Goal: Transaction & Acquisition: Book appointment/travel/reservation

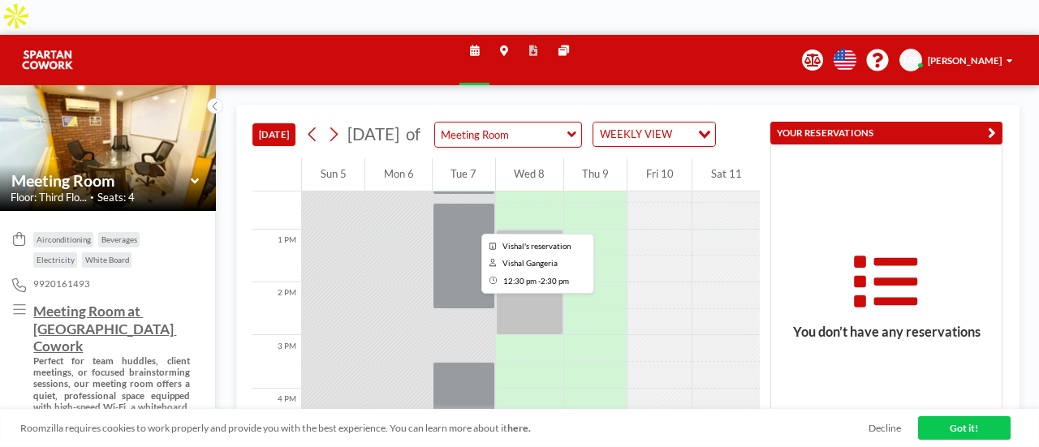
scroll to position [731, 0]
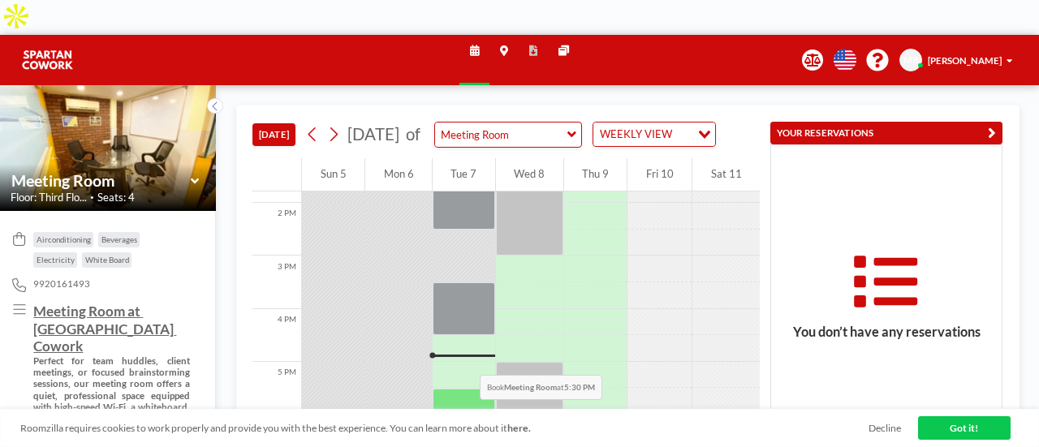
click at [461, 389] on div at bounding box center [464, 402] width 63 height 27
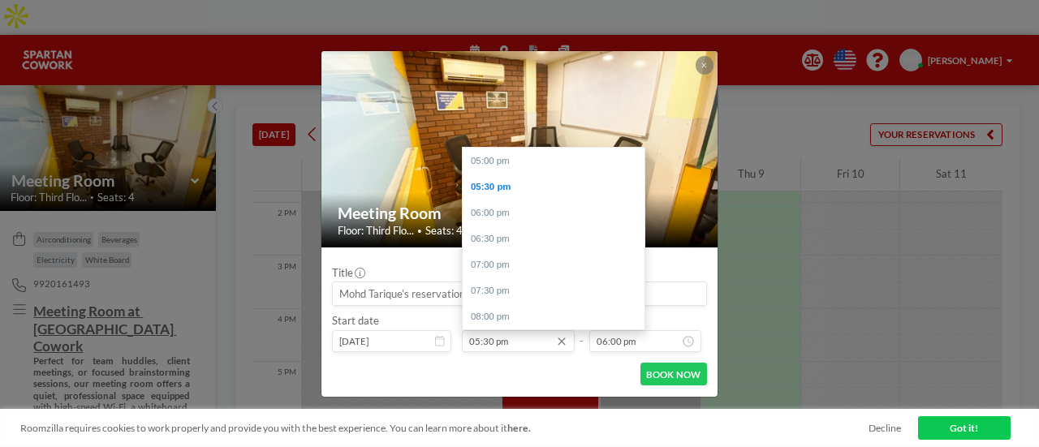
scroll to position [26, 0]
click at [493, 342] on input "05:30 pm" at bounding box center [518, 341] width 113 height 23
drag, startPoint x: 494, startPoint y: 342, endPoint x: 484, endPoint y: 339, distance: 10.3
click at [484, 339] on input "05:30 pm" at bounding box center [518, 341] width 113 height 23
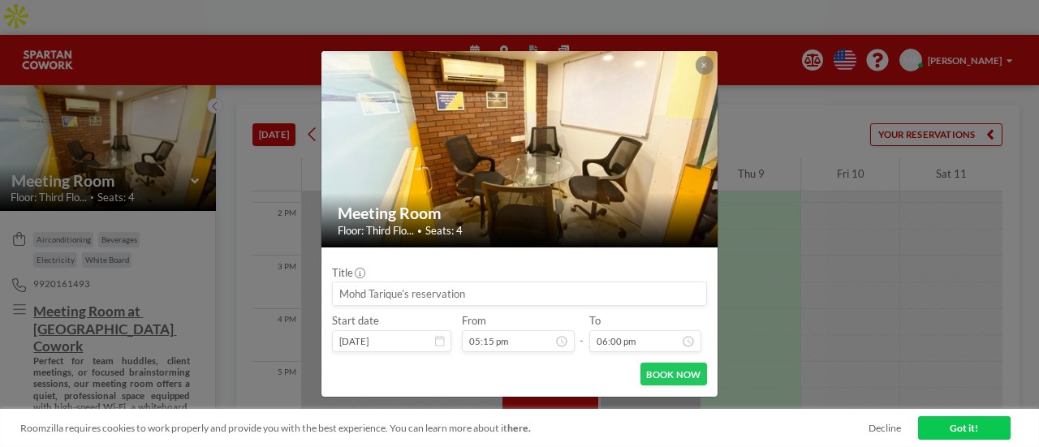
click at [538, 363] on div "BOOK NOW" at bounding box center [519, 374] width 375 height 23
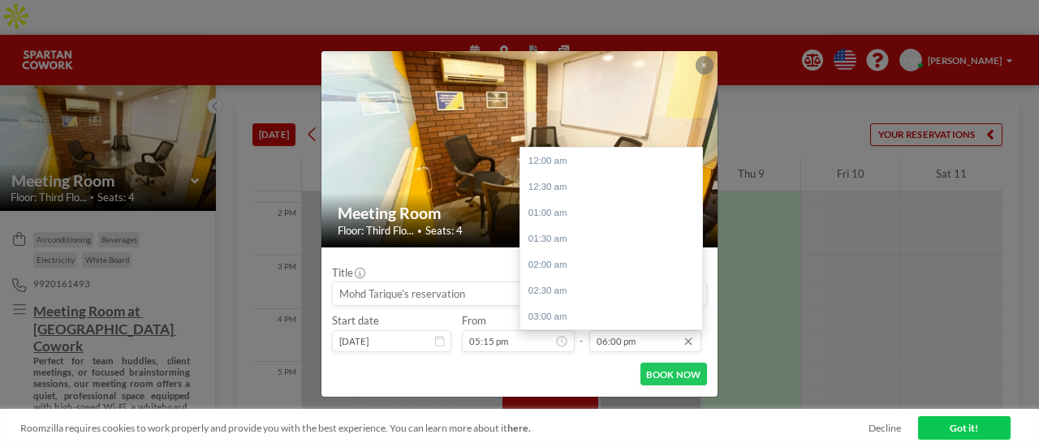
scroll to position [935, 0]
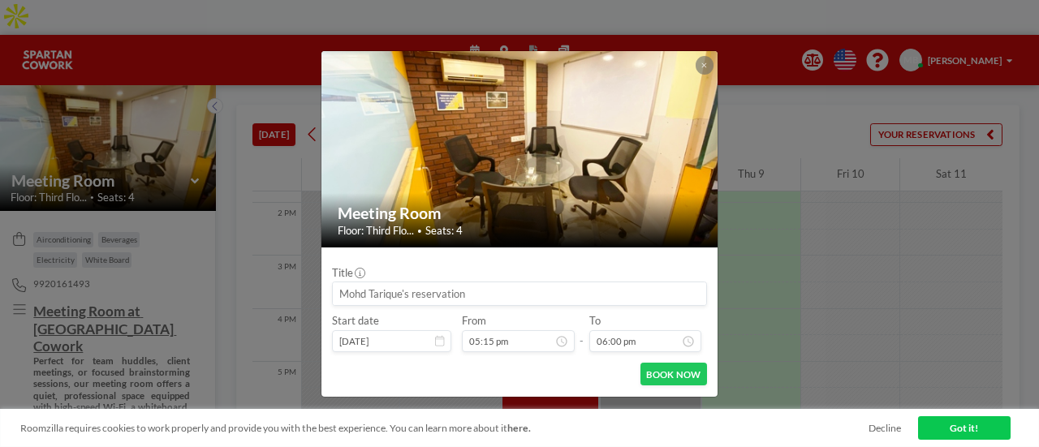
click at [585, 365] on div "BOOK NOW" at bounding box center [519, 374] width 375 height 23
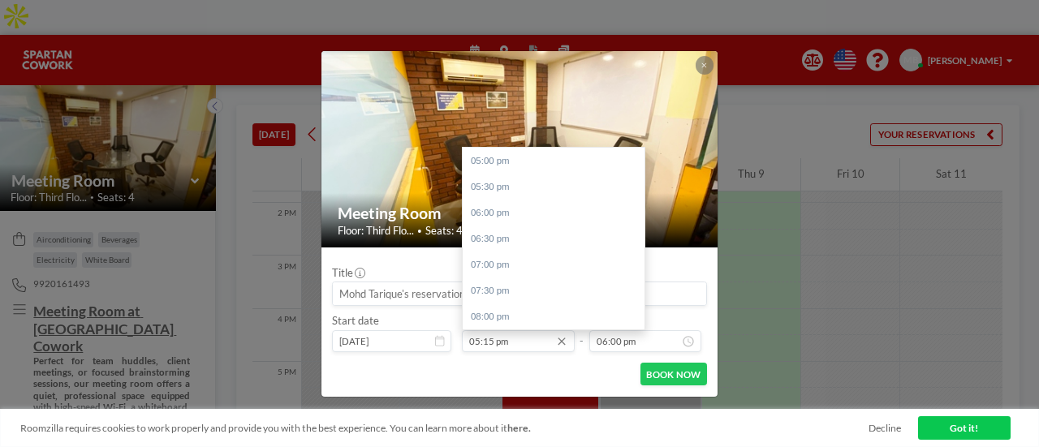
click at [484, 343] on input "05:15 pm" at bounding box center [518, 341] width 113 height 23
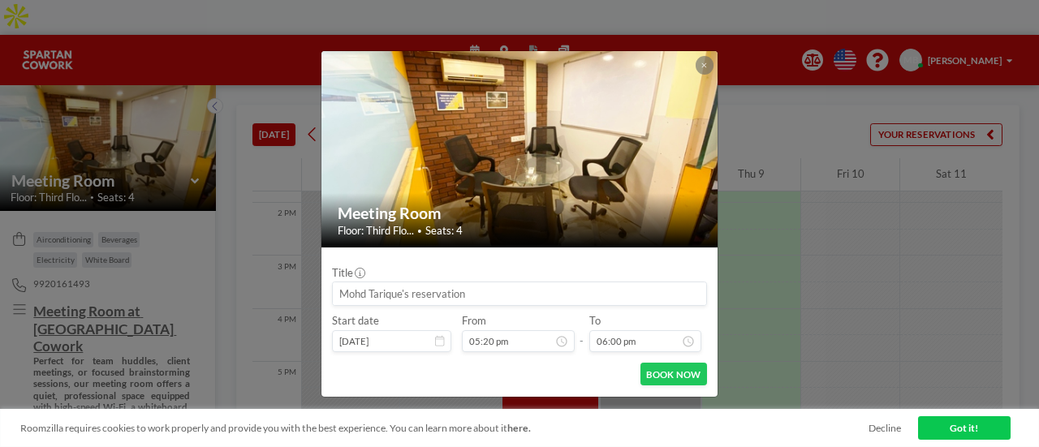
type input "05:20 pm"
click at [557, 378] on div "BOOK NOW" at bounding box center [519, 374] width 375 height 23
click at [688, 369] on button "BOOK NOW" at bounding box center [674, 374] width 67 height 23
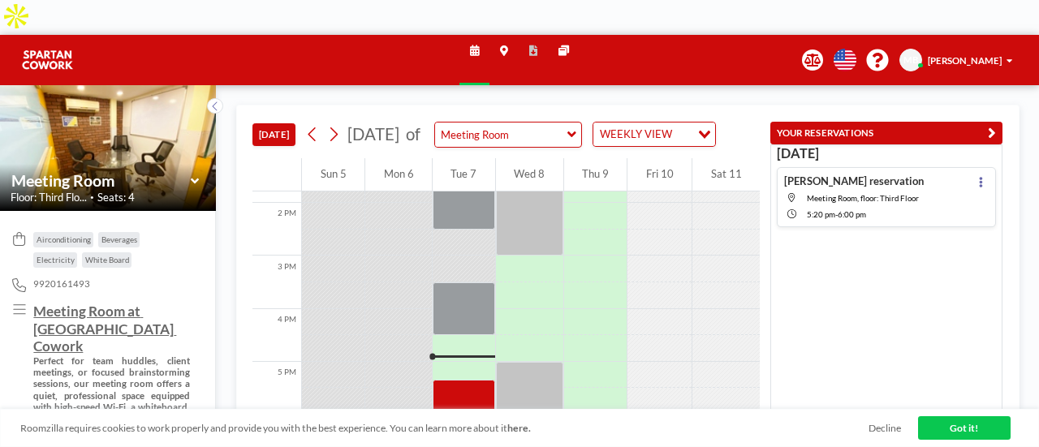
click at [995, 55] on span "[PERSON_NAME]" at bounding box center [965, 60] width 74 height 11
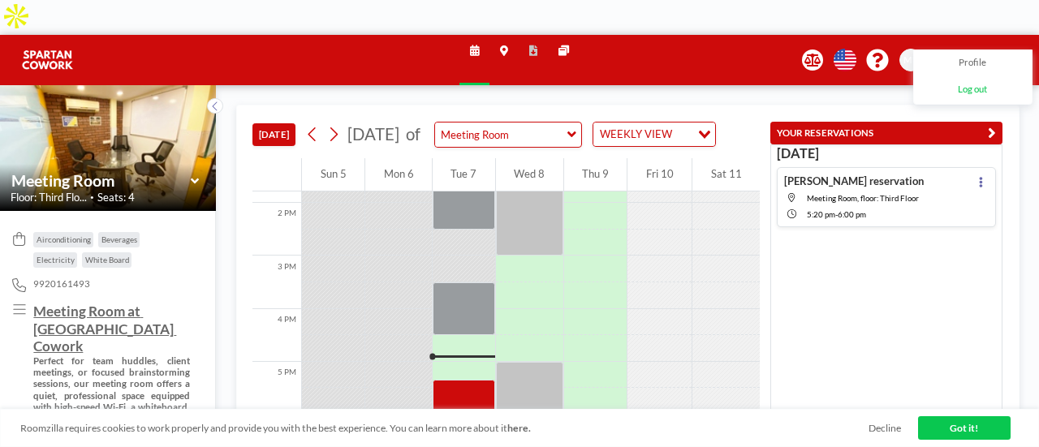
click at [958, 93] on span "Log out" at bounding box center [972, 90] width 29 height 13
